Goal: Find specific page/section

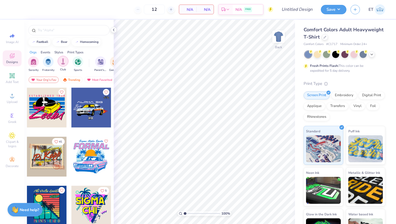
click at [64, 61] on img "filter for Club" at bounding box center [63, 61] width 6 height 6
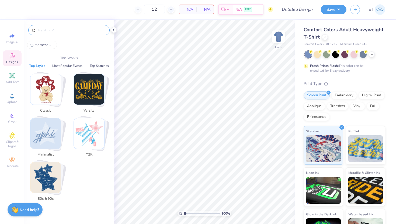
click at [57, 30] on input "text" at bounding box center [71, 29] width 69 height 5
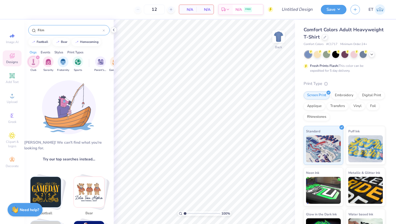
type input "Film"
click at [13, 37] on icon at bounding box center [12, 36] width 6 height 6
select select "4"
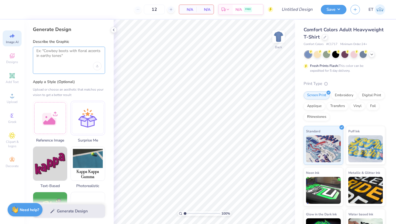
click at [70, 55] on textarea at bounding box center [68, 54] width 65 height 13
